Goal: Task Accomplishment & Management: Use online tool/utility

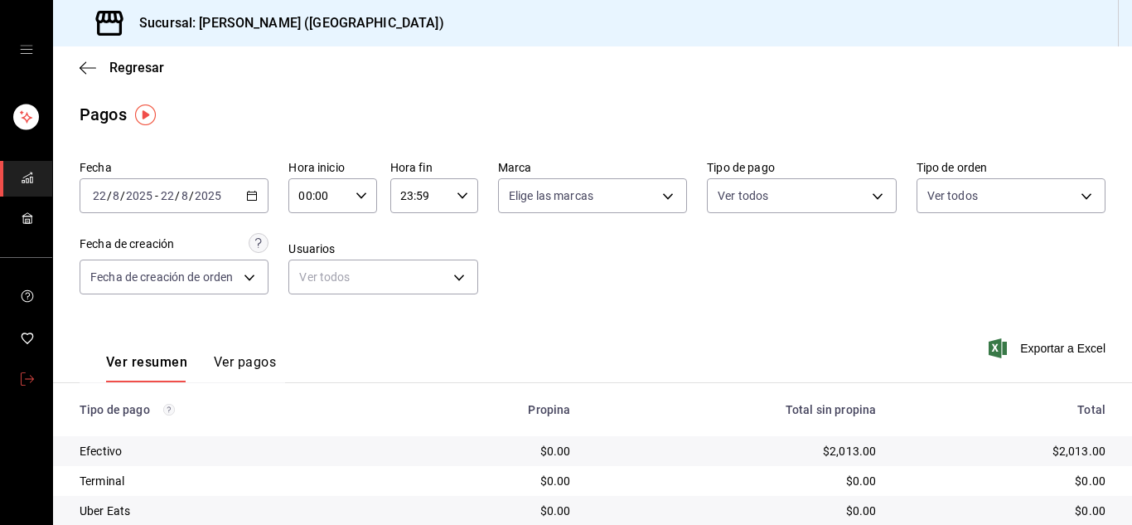
click at [31, 379] on icon "mailbox folders" at bounding box center [27, 378] width 13 height 13
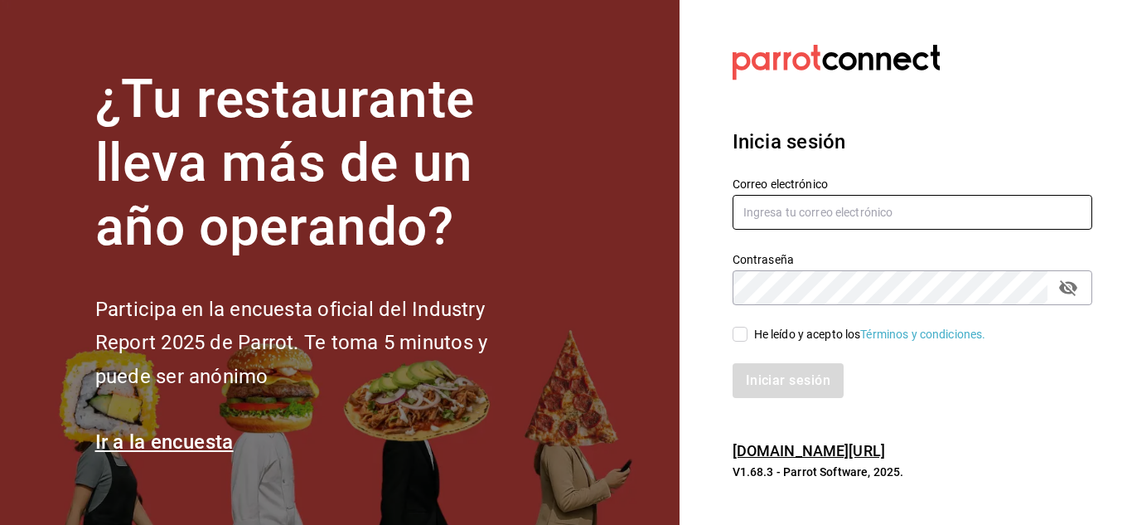
type input "[PERSON_NAME][EMAIL_ADDRESS][DOMAIN_NAME]"
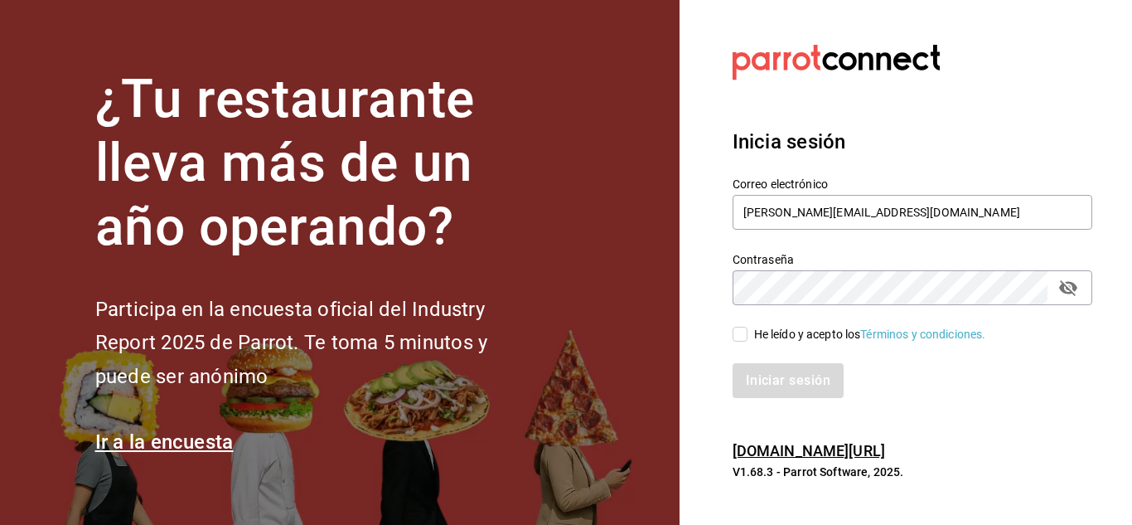
click at [743, 327] on input "He leído y acepto los Términos y condiciones." at bounding box center [740, 334] width 15 height 15
checkbox input "true"
click at [769, 372] on button "Iniciar sesión" at bounding box center [789, 380] width 113 height 35
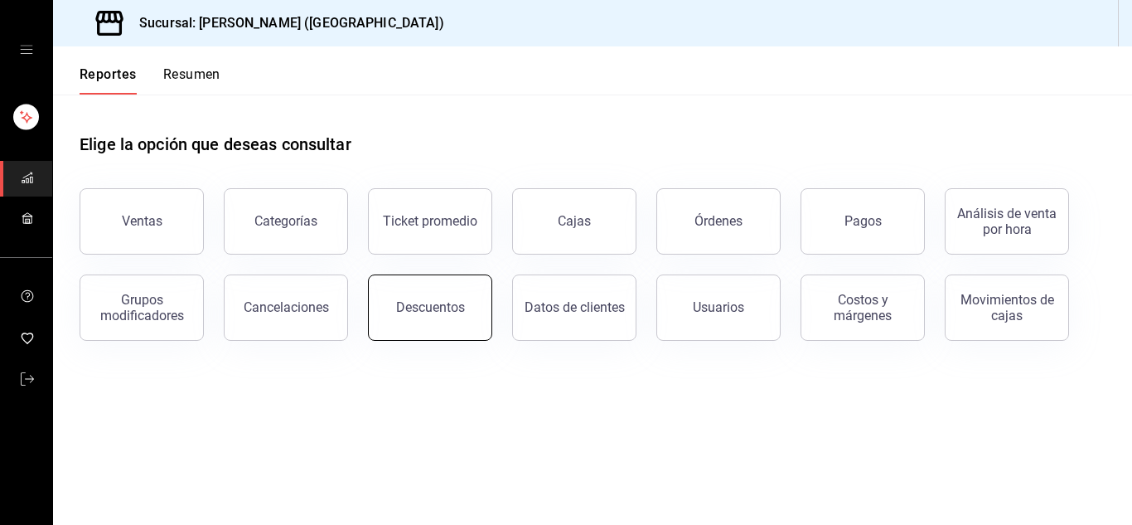
click at [404, 304] on div "Descuentos" at bounding box center [430, 307] width 69 height 16
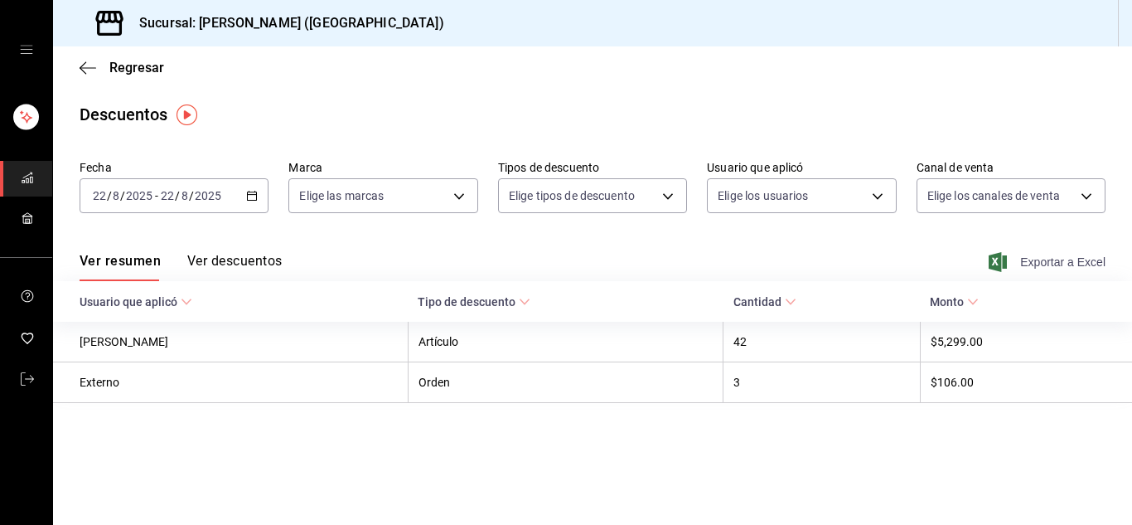
click at [1086, 259] on span "Exportar a Excel" at bounding box center [1049, 262] width 114 height 20
click at [22, 375] on icon "mailbox folders" at bounding box center [27, 378] width 13 height 13
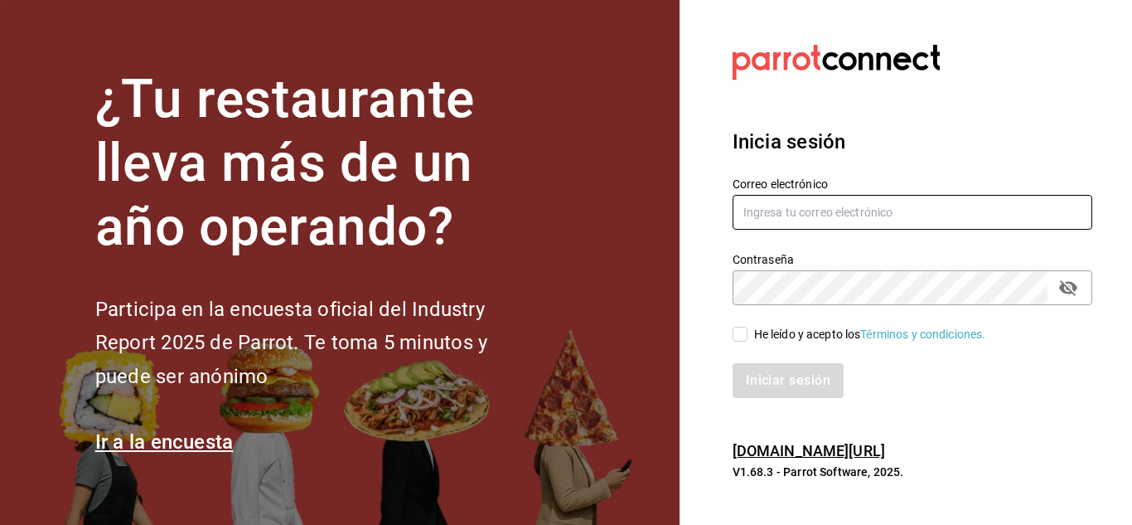
type input "urbina.kenia2010@gmail.com"
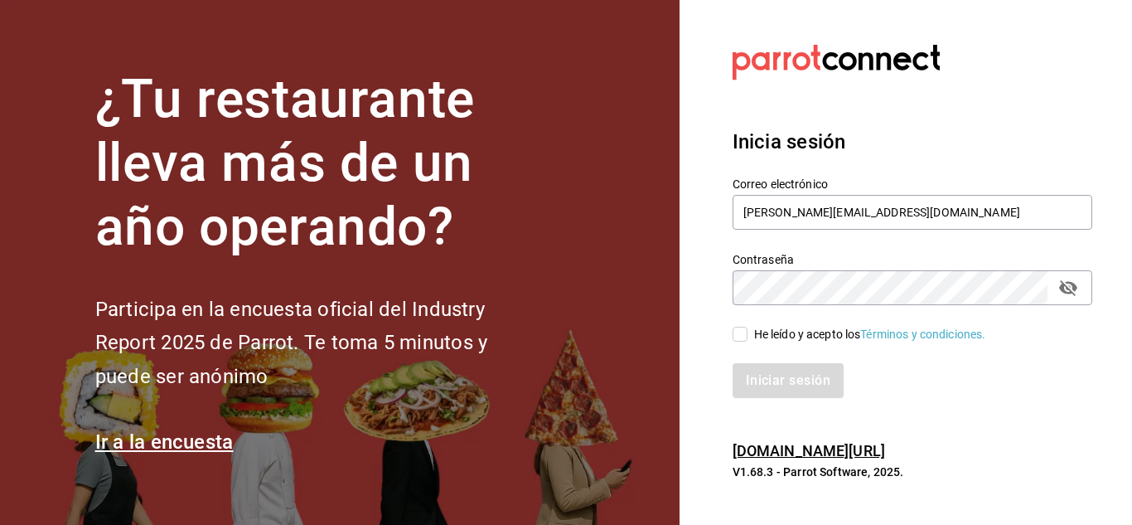
click at [734, 335] on input "He leído y acepto los Términos y condiciones." at bounding box center [740, 334] width 15 height 15
checkbox input "true"
click at [761, 379] on button "Iniciar sesión" at bounding box center [789, 380] width 113 height 35
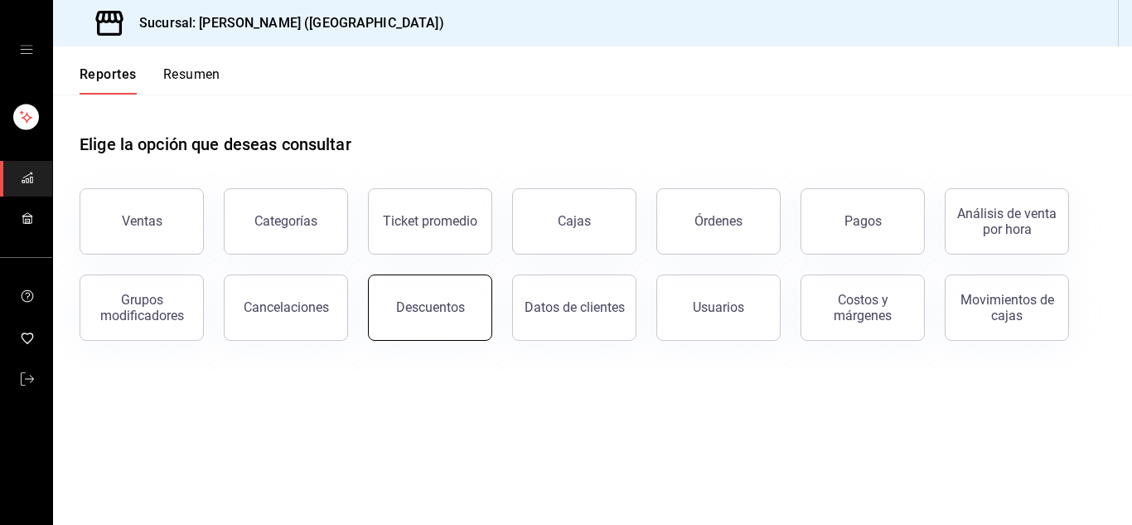
click at [457, 317] on button "Descuentos" at bounding box center [430, 307] width 124 height 66
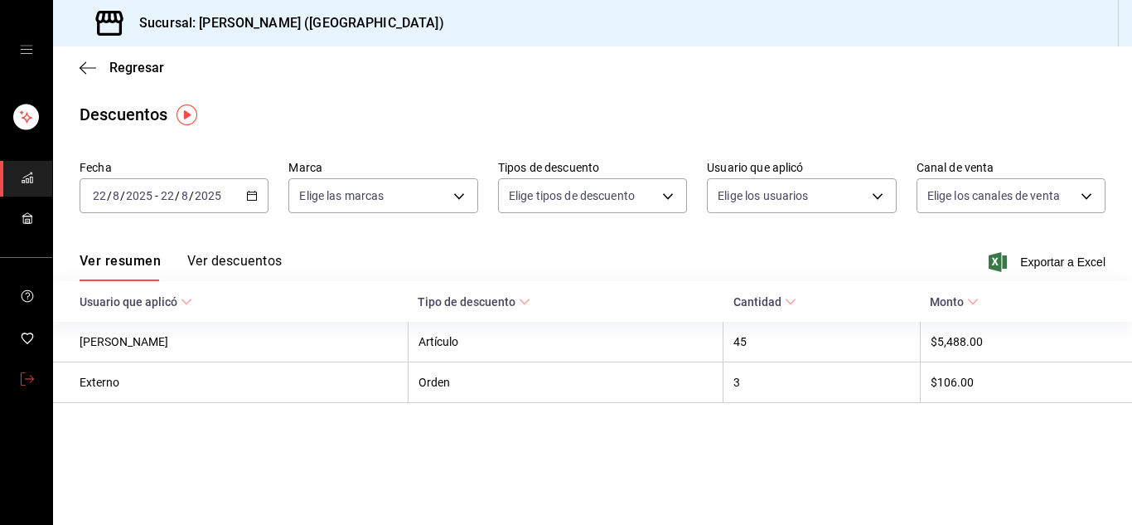
click at [34, 376] on link "mailbox folders" at bounding box center [26, 380] width 52 height 36
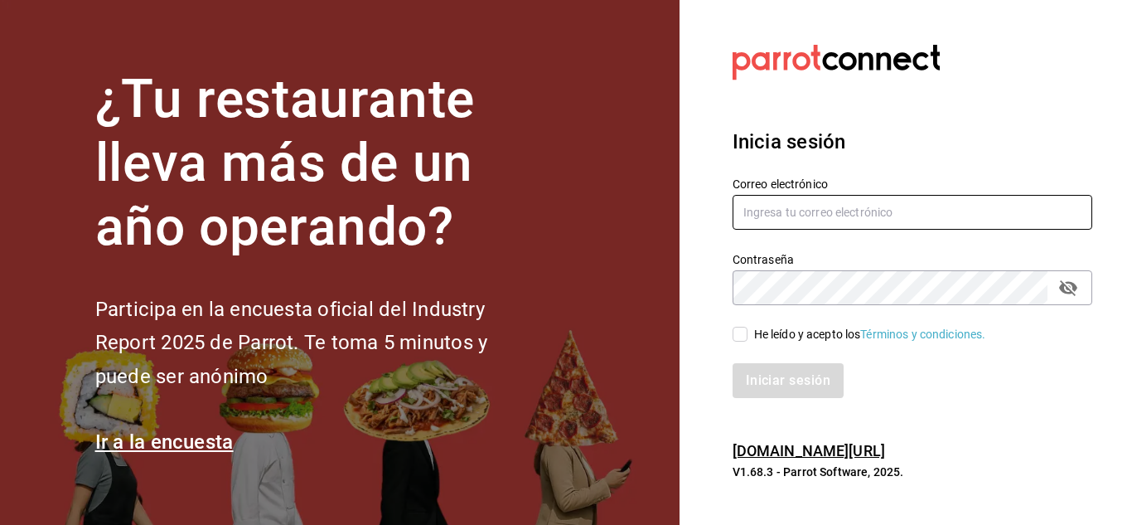
type input "urbina.kenia2010@gmail.com"
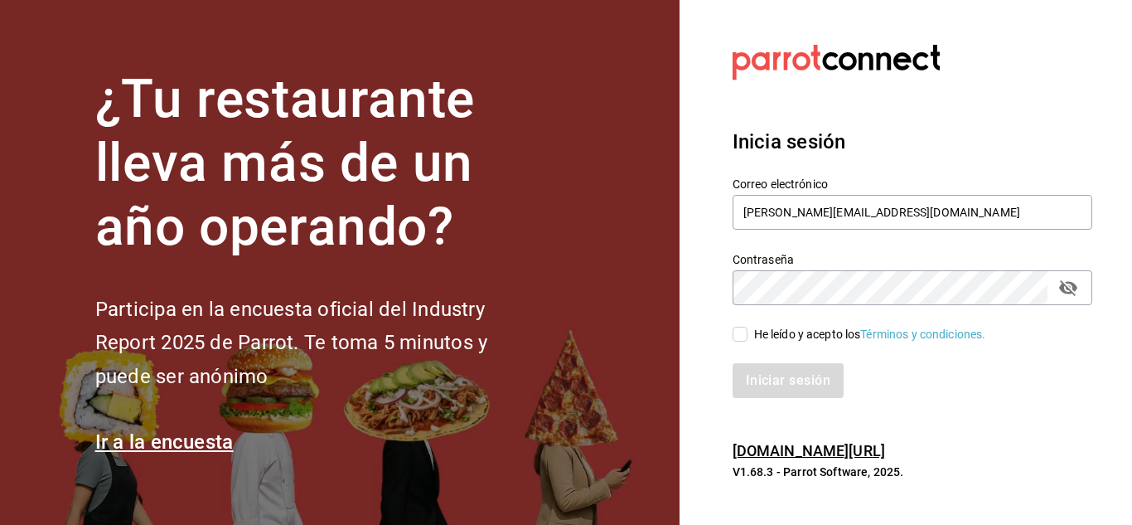
click at [742, 337] on input "He leído y acepto los Términos y condiciones." at bounding box center [740, 334] width 15 height 15
checkbox input "true"
click at [752, 363] on button "Iniciar sesión" at bounding box center [789, 380] width 113 height 35
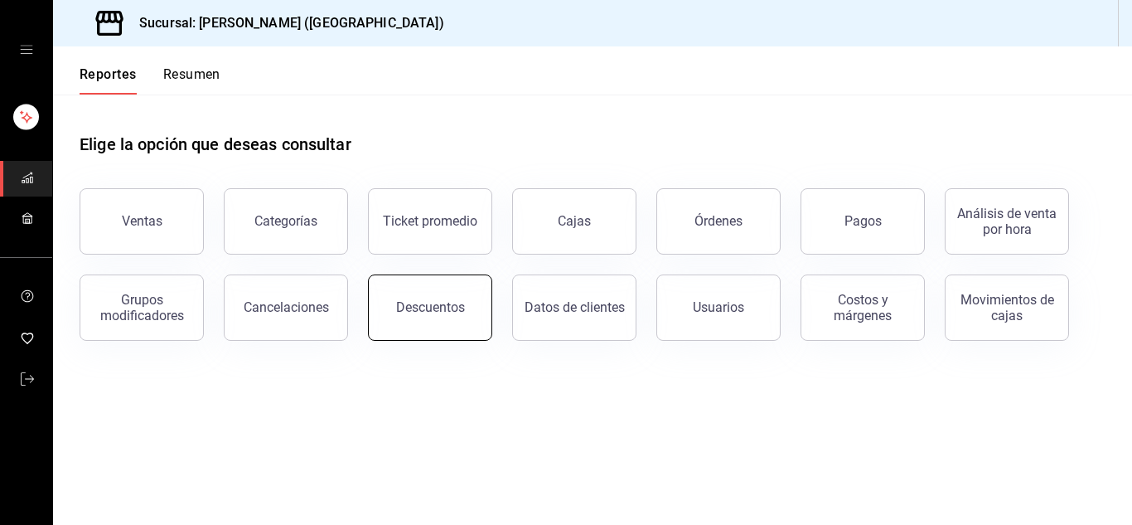
click at [448, 297] on button "Descuentos" at bounding box center [430, 307] width 124 height 66
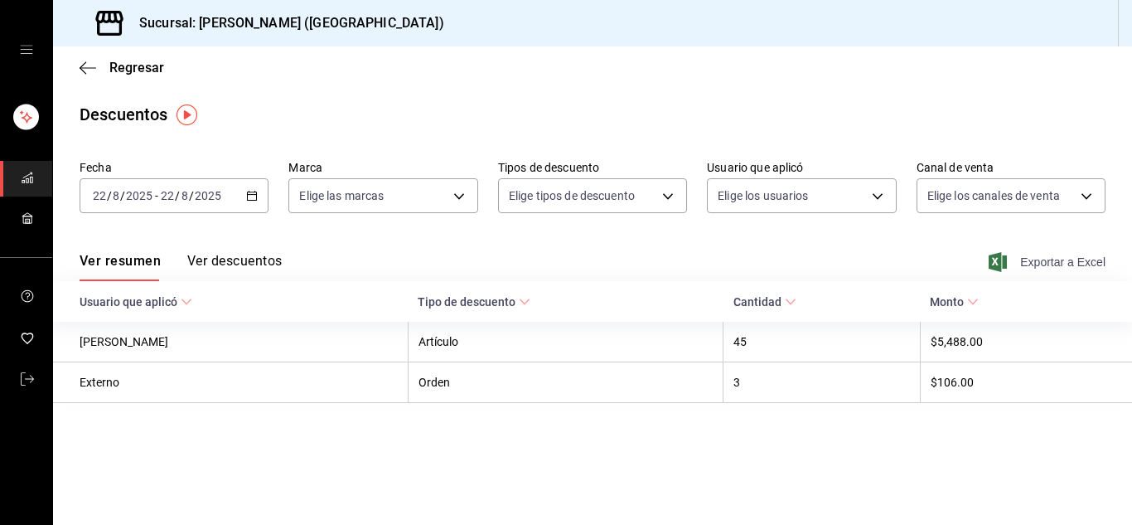
click at [1068, 262] on span "Exportar a Excel" at bounding box center [1049, 262] width 114 height 20
click at [19, 375] on link "mailbox folders" at bounding box center [26, 380] width 52 height 36
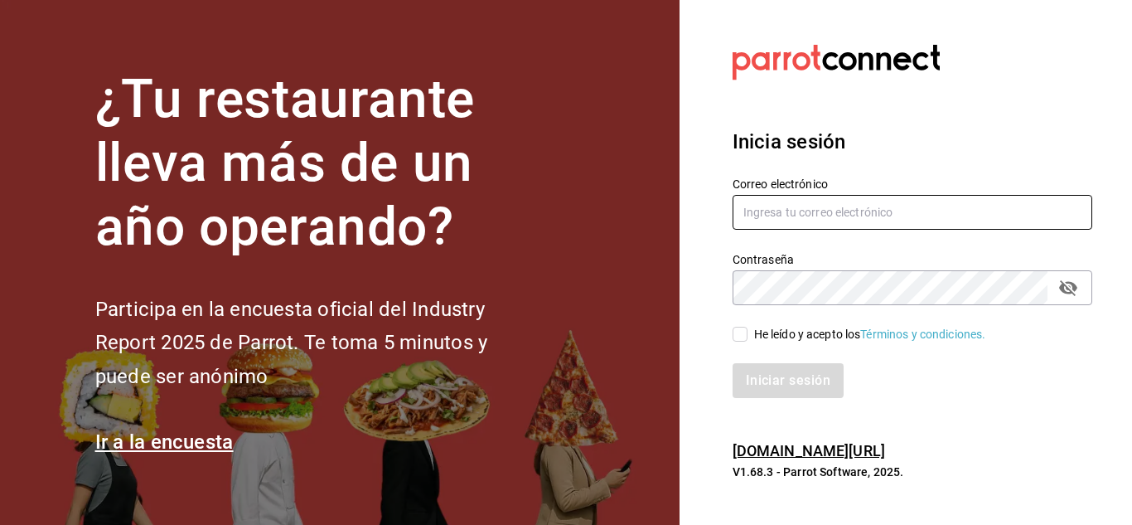
type input "[PERSON_NAME][EMAIL_ADDRESS][DOMAIN_NAME]"
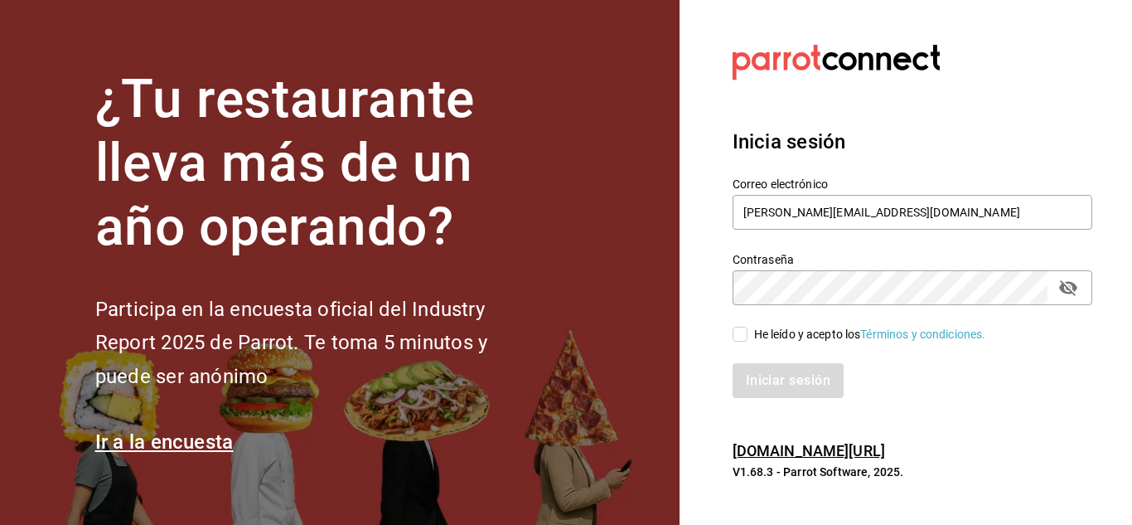
click at [746, 330] on input "He leído y acepto los Términos y condiciones." at bounding box center [740, 334] width 15 height 15
checkbox input "true"
click at [767, 367] on button "Iniciar sesión" at bounding box center [789, 380] width 113 height 35
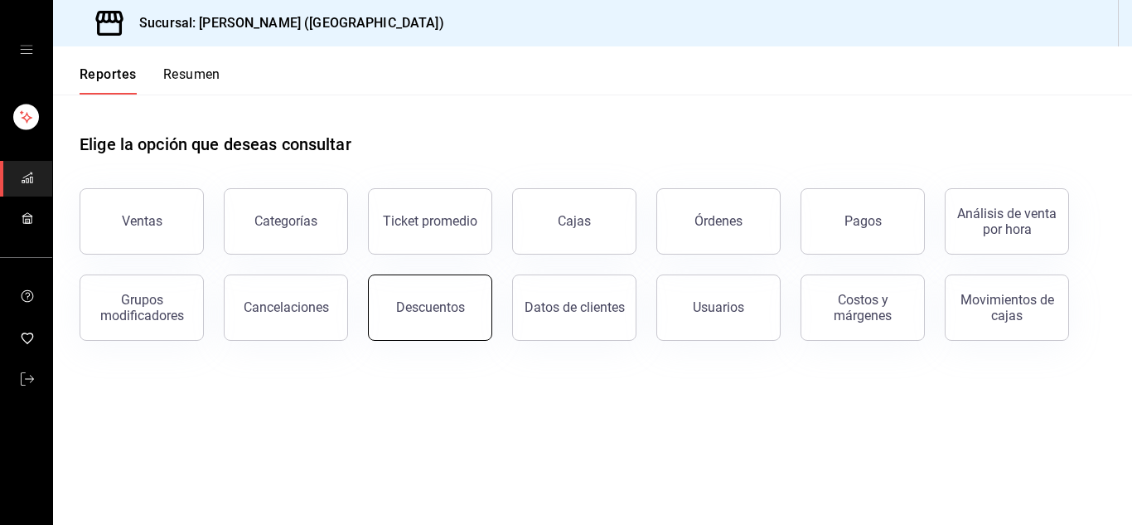
click at [443, 310] on div "Descuentos" at bounding box center [430, 307] width 69 height 16
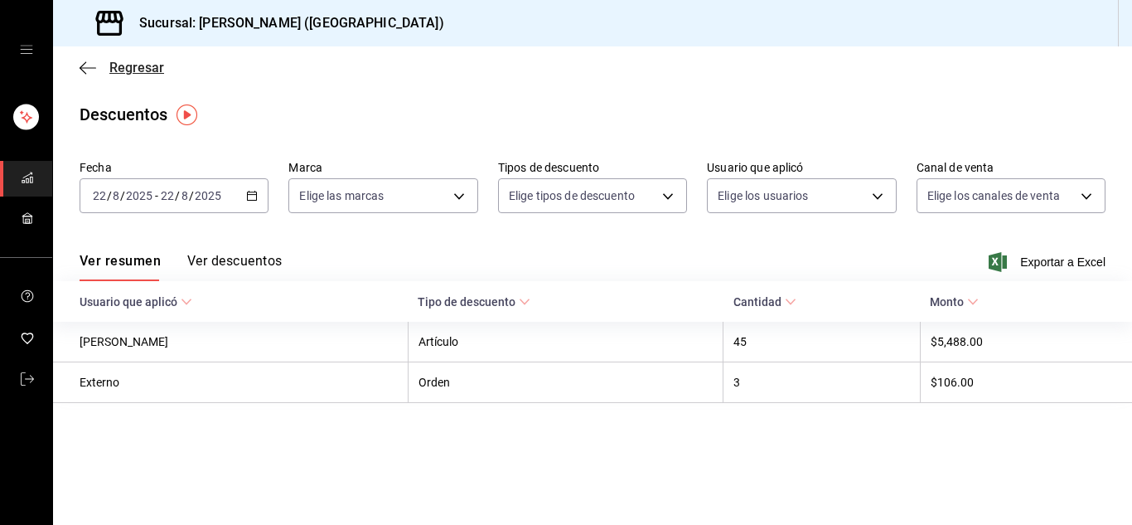
click at [89, 72] on icon "button" at bounding box center [88, 68] width 17 height 15
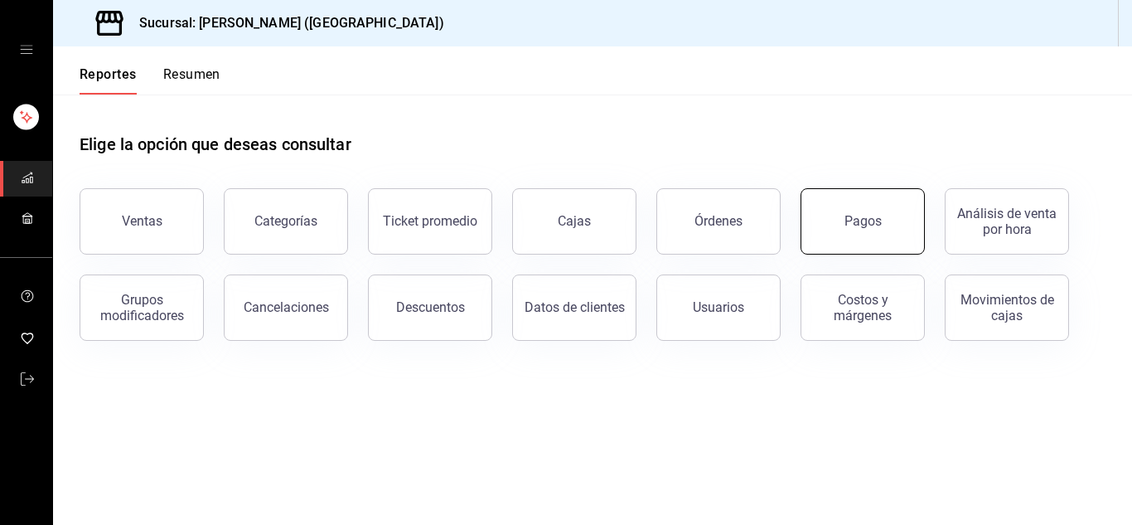
click at [836, 225] on button "Pagos" at bounding box center [863, 221] width 124 height 66
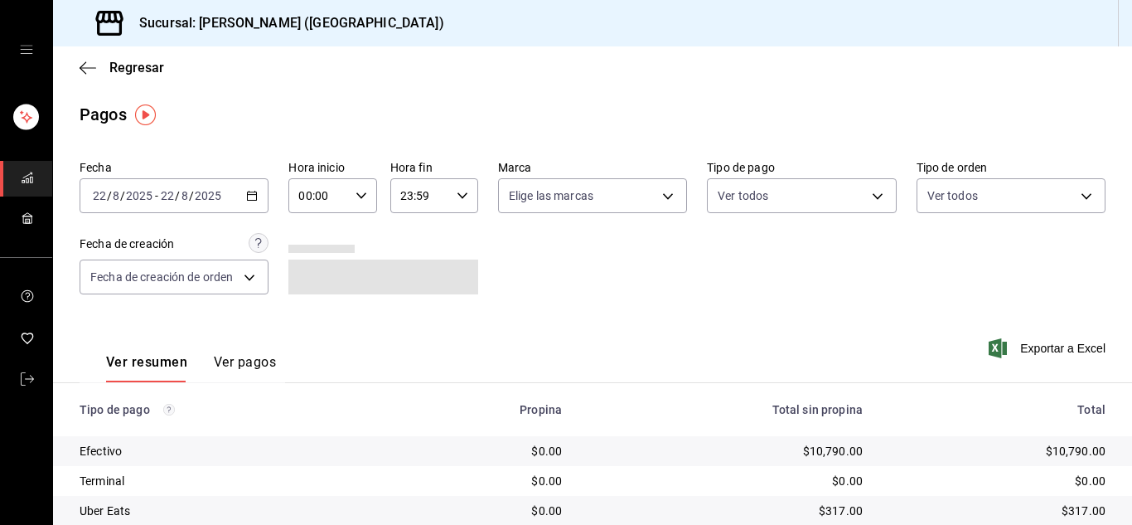
scroll to position [118, 0]
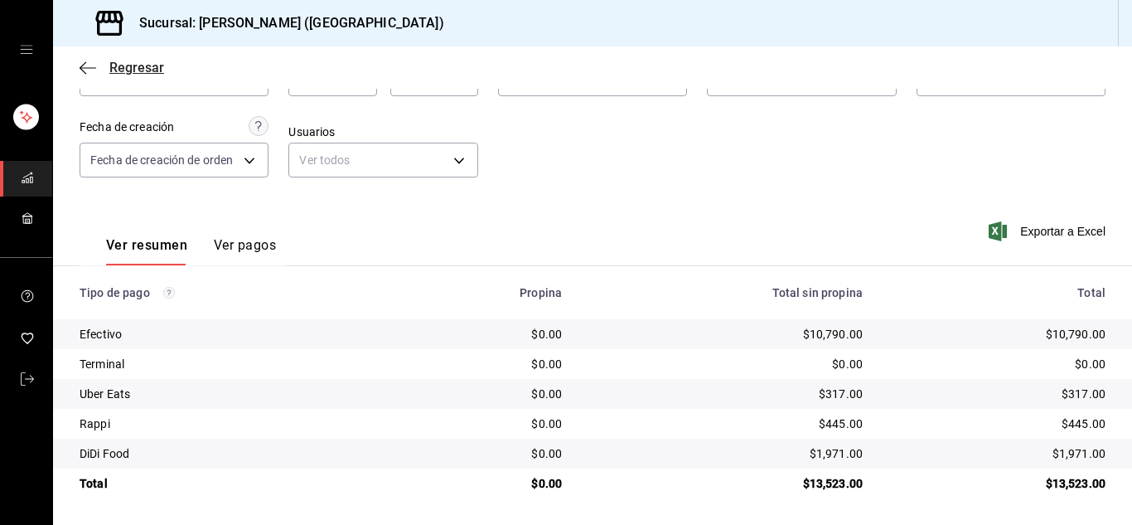
click at [84, 70] on icon "button" at bounding box center [88, 68] width 17 height 15
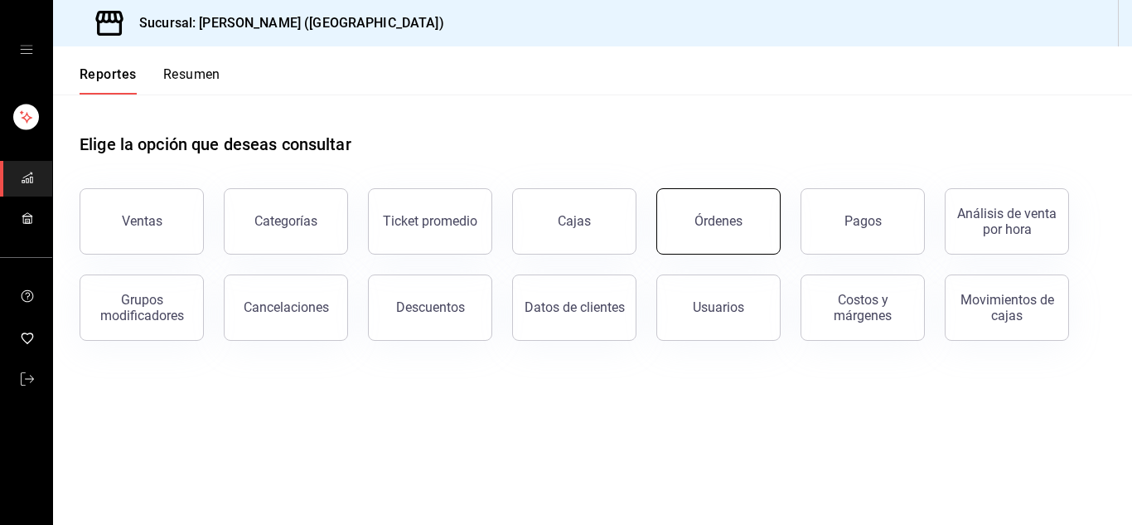
click at [719, 232] on button "Órdenes" at bounding box center [718, 221] width 124 height 66
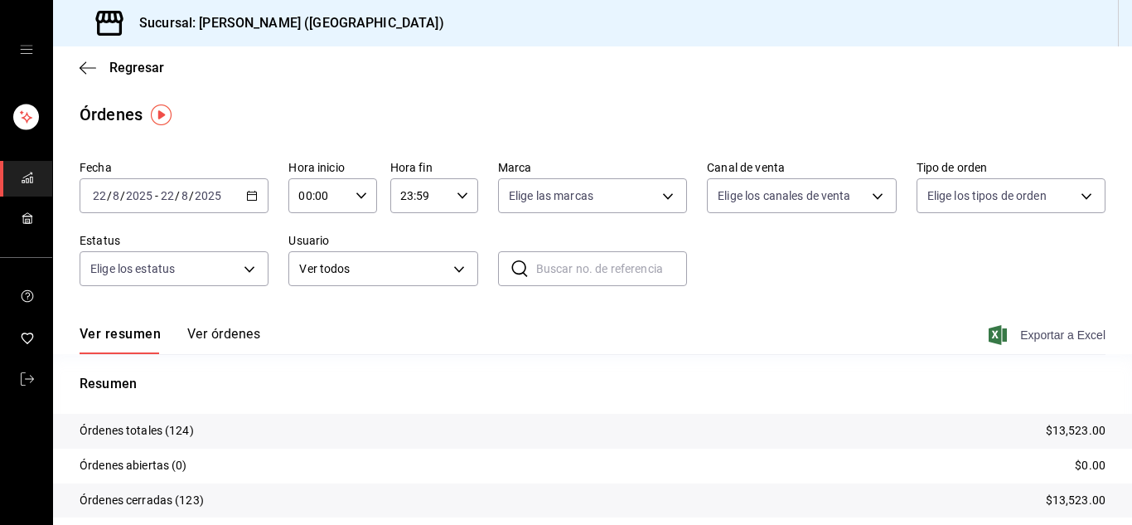
click at [1063, 336] on span "Exportar a Excel" at bounding box center [1049, 335] width 114 height 20
click at [22, 373] on icon "mailbox folders" at bounding box center [27, 378] width 13 height 13
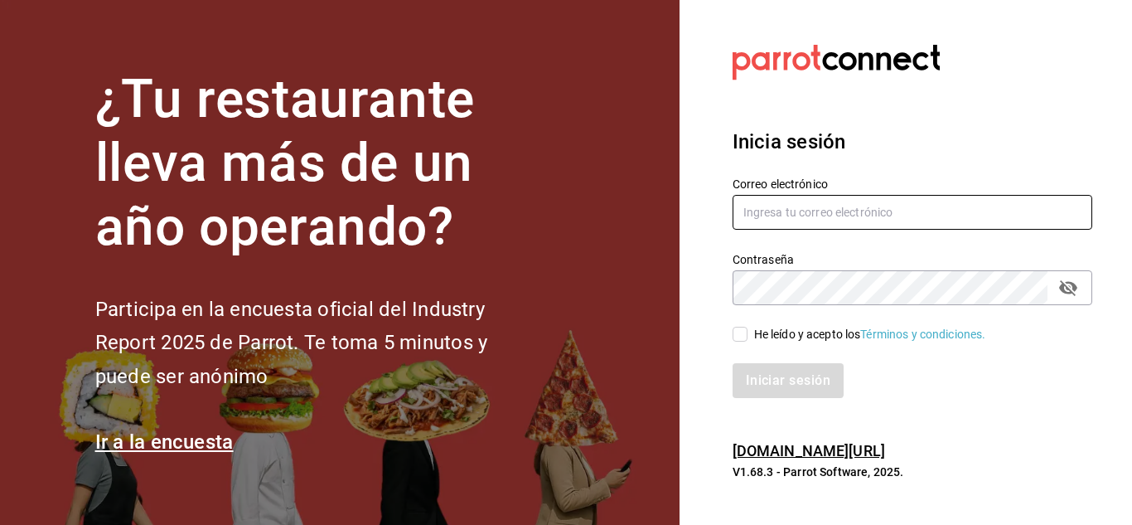
type input "urbina.kenia2010@gmail.com"
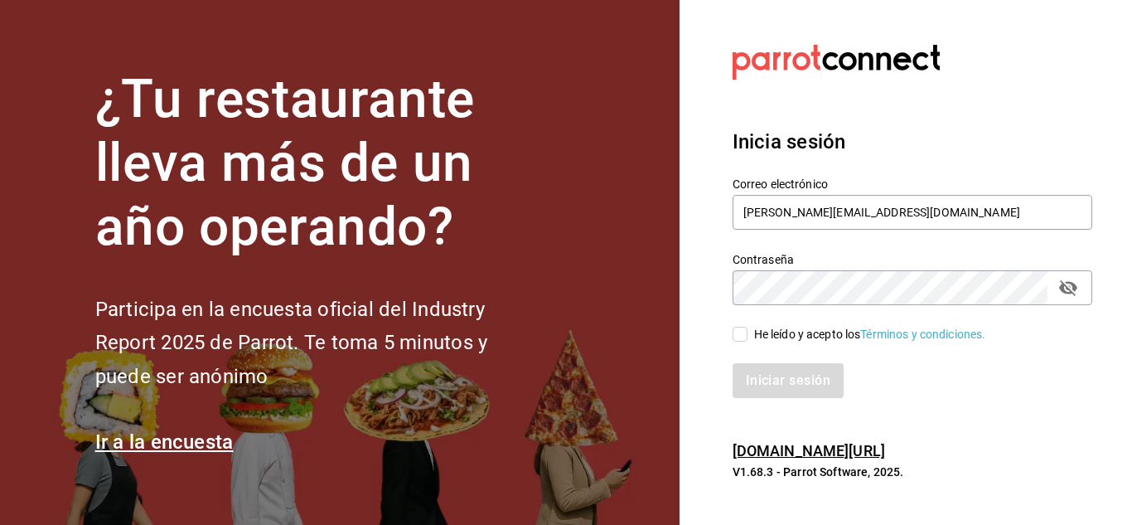
click at [743, 338] on input "He leído y acepto los Términos y condiciones." at bounding box center [740, 334] width 15 height 15
checkbox input "true"
click at [763, 370] on button "Iniciar sesión" at bounding box center [789, 380] width 113 height 35
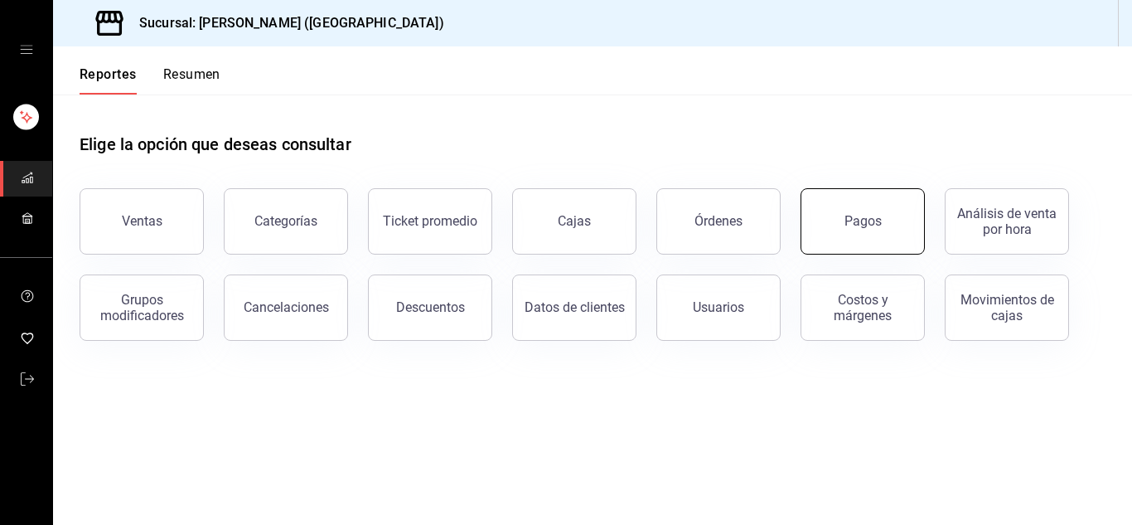
click at [872, 234] on button "Pagos" at bounding box center [863, 221] width 124 height 66
